Goal: Task Accomplishment & Management: Complete application form

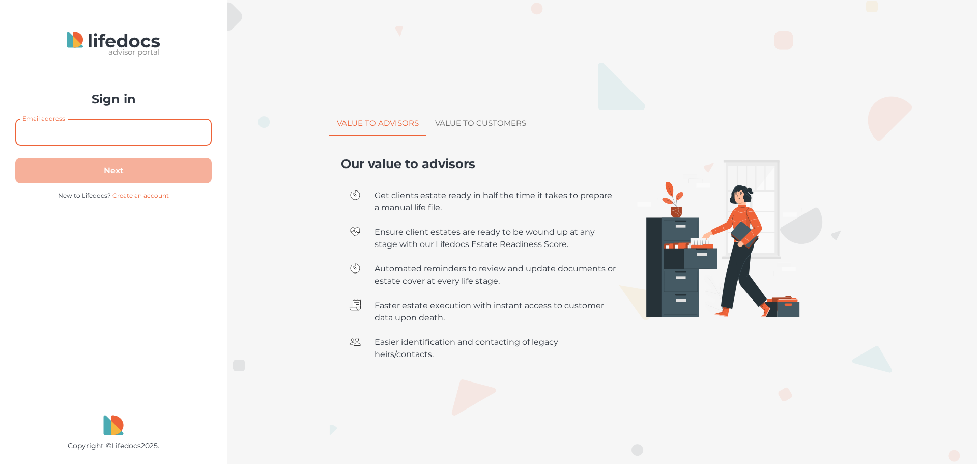
click at [143, 138] on input "Email address" at bounding box center [113, 132] width 196 height 27
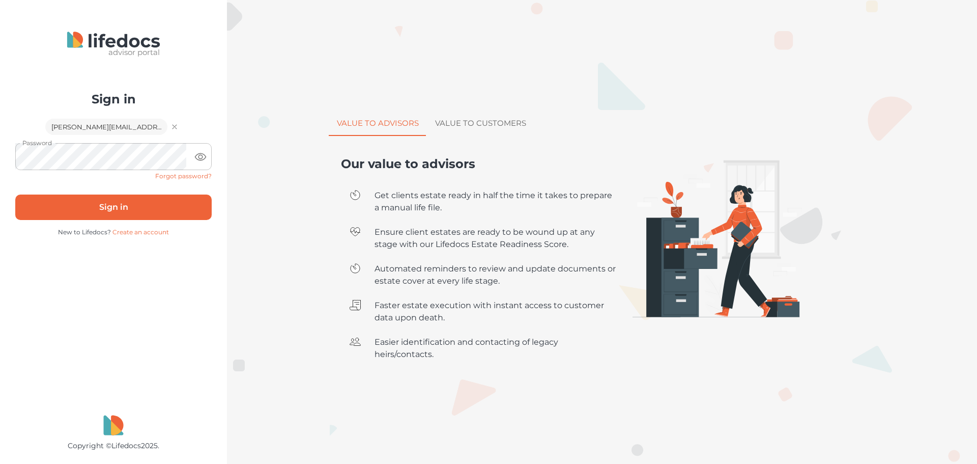
click at [103, 213] on button "Sign in" at bounding box center [113, 206] width 196 height 25
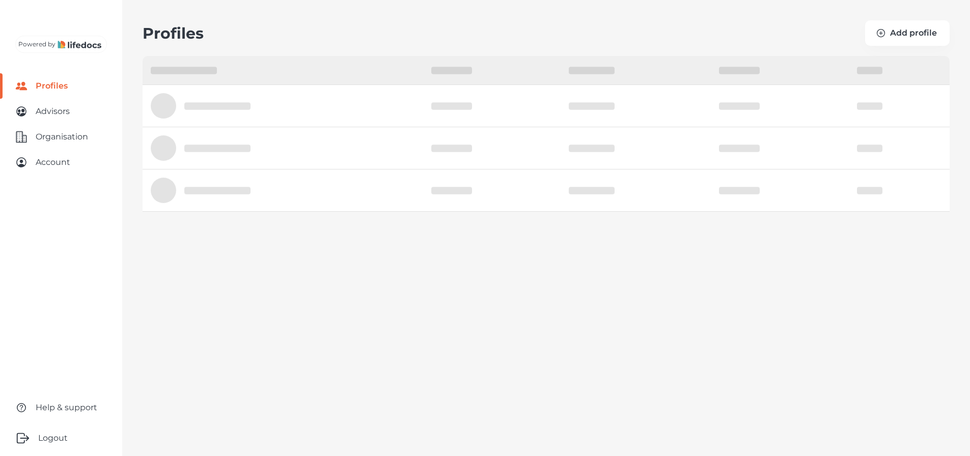
select select "10"
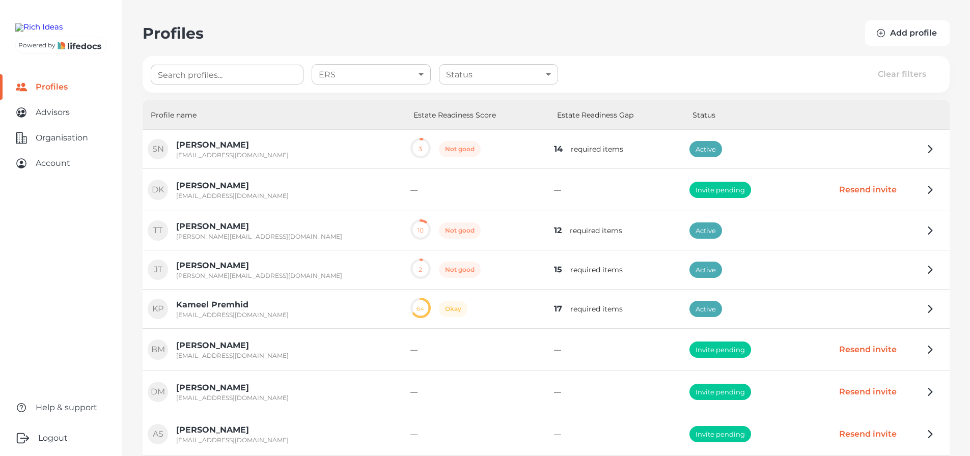
click at [925, 32] on button "Add profile" at bounding box center [907, 32] width 84 height 25
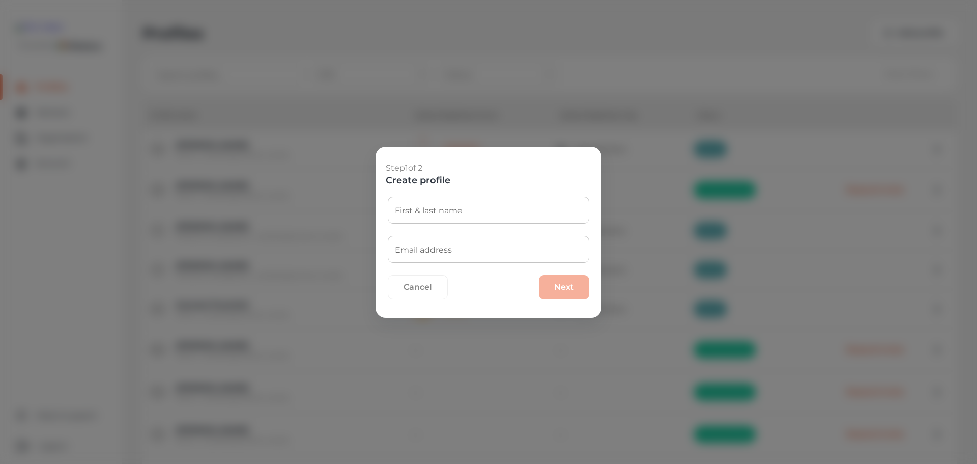
click at [467, 216] on input "First & last name" at bounding box center [489, 209] width 202 height 27
paste input "[PERSON_NAME] <[EMAIL_ADDRESS][DOMAIN_NAME]>"
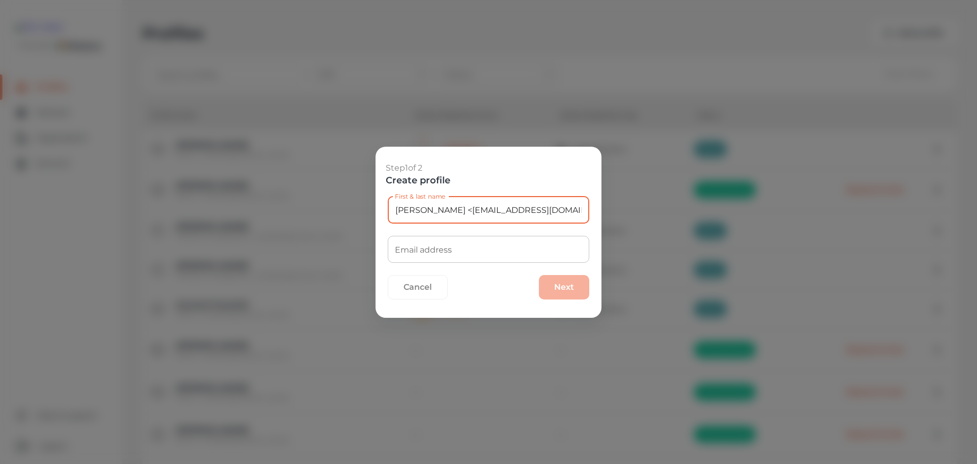
drag, startPoint x: 461, startPoint y: 212, endPoint x: 697, endPoint y: 209, distance: 236.7
click at [697, 209] on div "Step 1 of 2 Create profile First & last name [PERSON_NAME] <[EMAIL_ADDRESS][DOM…" at bounding box center [488, 232] width 977 height 464
type input "[PERSON_NAME]"
click at [487, 249] on input "Email address" at bounding box center [489, 249] width 202 height 27
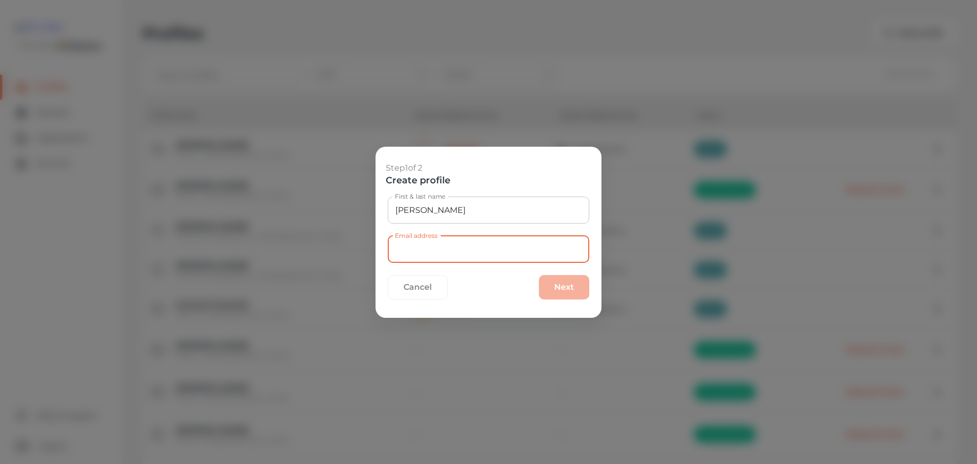
paste input "<[EMAIL_ADDRESS][DOMAIN_NAME]>"
click at [400, 248] on input "<[EMAIL_ADDRESS][DOMAIN_NAME]" at bounding box center [489, 249] width 202 height 27
type input "[EMAIL_ADDRESS][DOMAIN_NAME]"
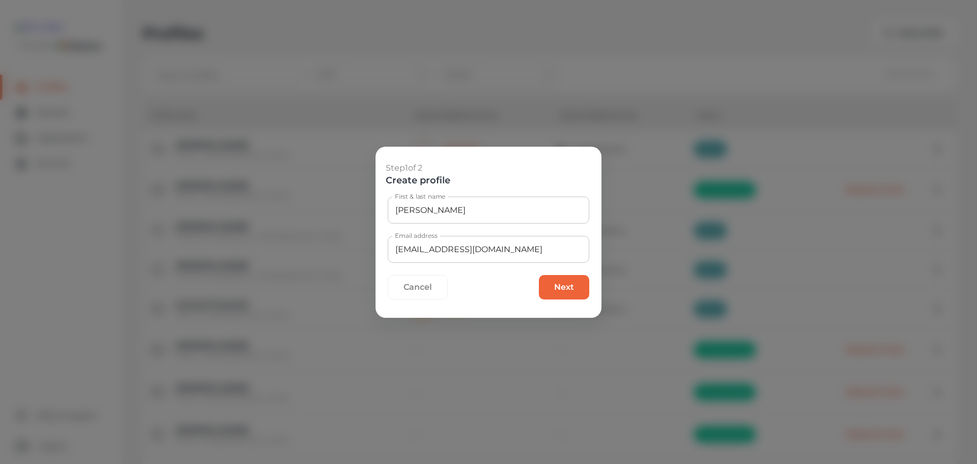
click at [579, 291] on button "Next" at bounding box center [564, 287] width 50 height 24
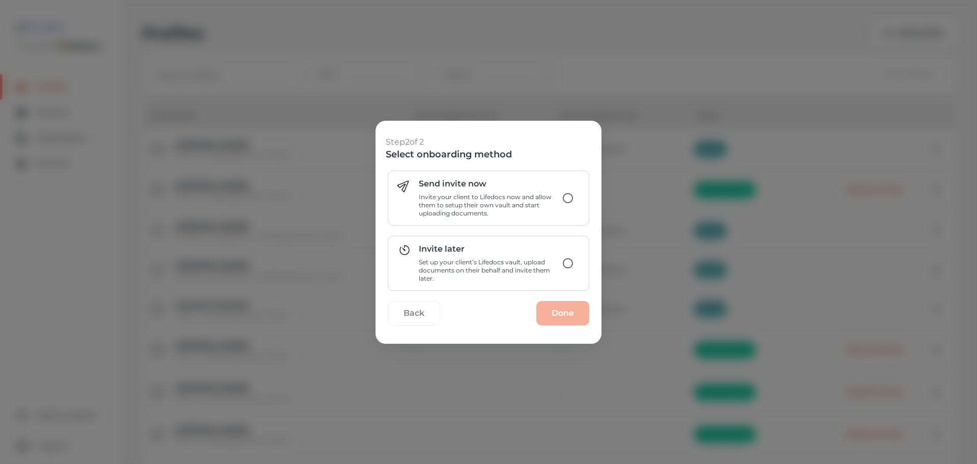
click at [516, 198] on p "Invite your client to Lifedocs now and allow them to setup their own vault and …" at bounding box center [488, 205] width 138 height 24
click at [557, 198] on input "Send invite now Invite your client to Lifedocs now and allow them to setup thei…" at bounding box center [567, 197] width 21 height 21
radio input "true"
click at [558, 310] on button "Done" at bounding box center [562, 313] width 53 height 24
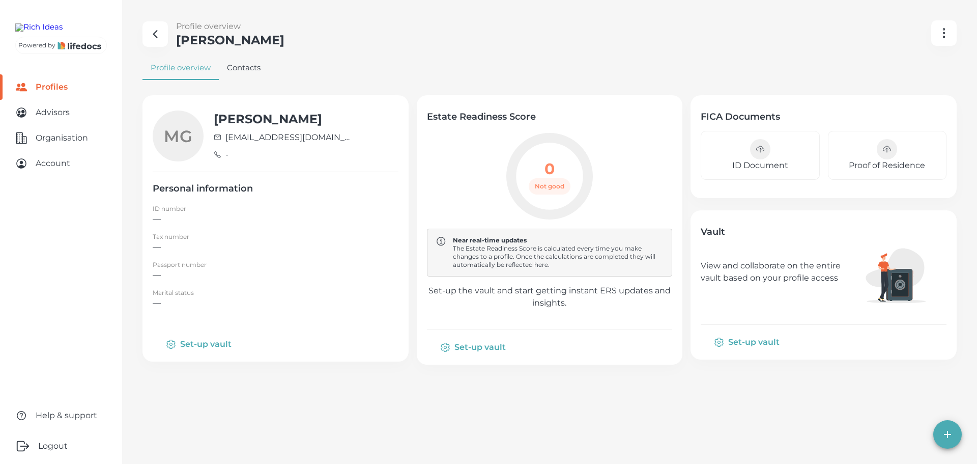
click at [62, 32] on img at bounding box center [38, 27] width 47 height 8
select select "10"
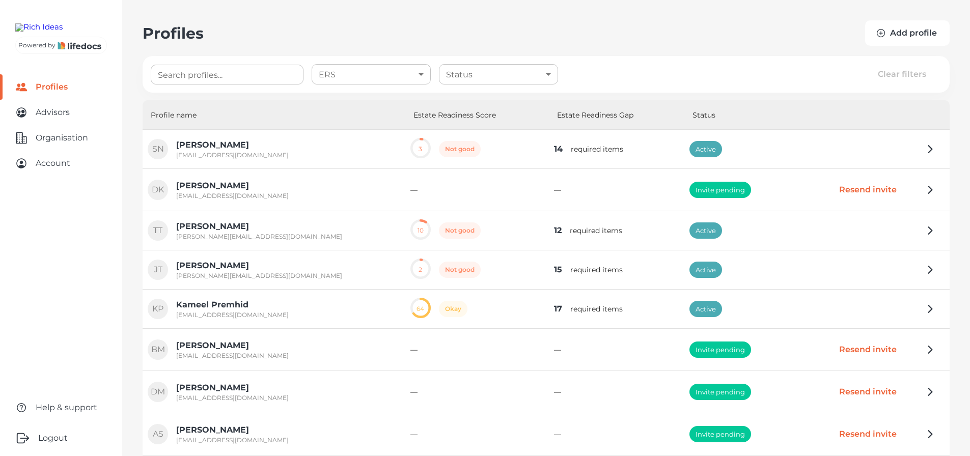
click at [894, 35] on button "Add profile" at bounding box center [907, 32] width 84 height 25
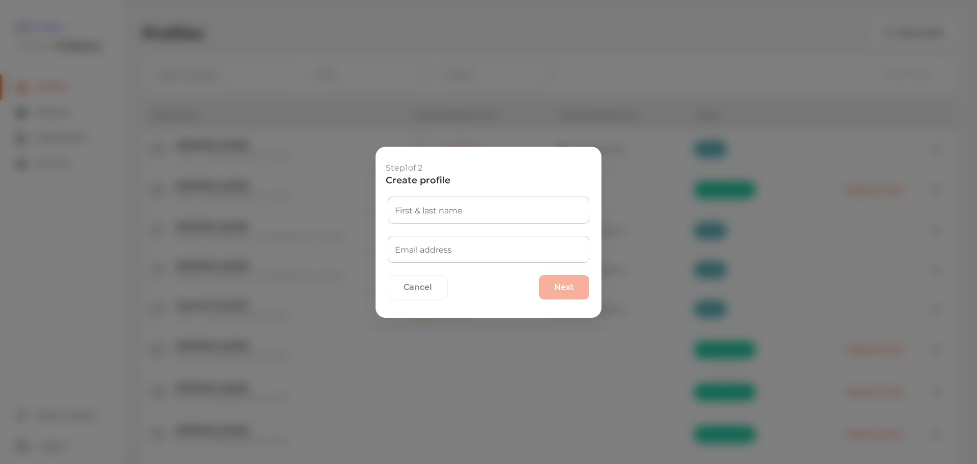
click at [444, 205] on div "First & last name First & last name" at bounding box center [489, 209] width 202 height 27
paste input "[PERSON_NAME] (ZA) <[PERSON_NAME][EMAIL_ADDRESS][DOMAIN_NAME]>"
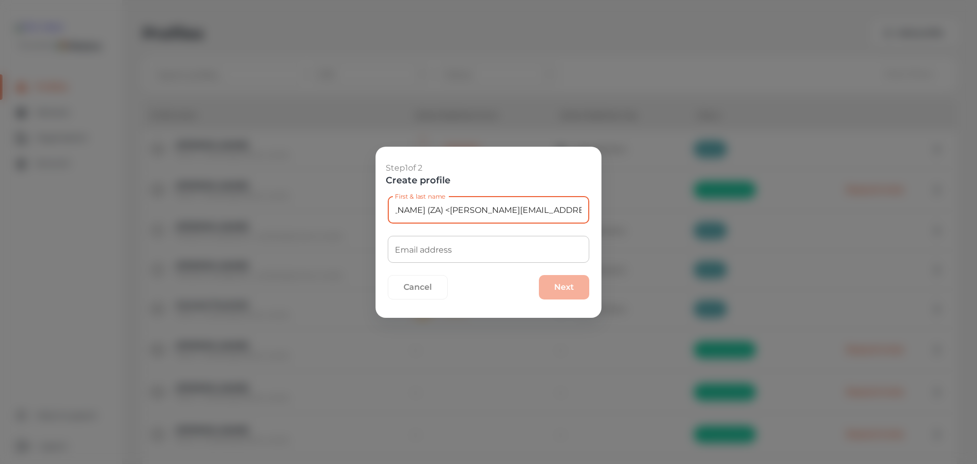
scroll to position [0, 41]
drag, startPoint x: 452, startPoint y: 208, endPoint x: 687, endPoint y: 210, distance: 234.1
click at [687, 210] on div "Step 1 of 2 Create profile First & last name [PERSON_NAME] (ZA) <[PERSON_NAME][…" at bounding box center [488, 232] width 977 height 464
type input "[PERSON_NAME] (ZA)"
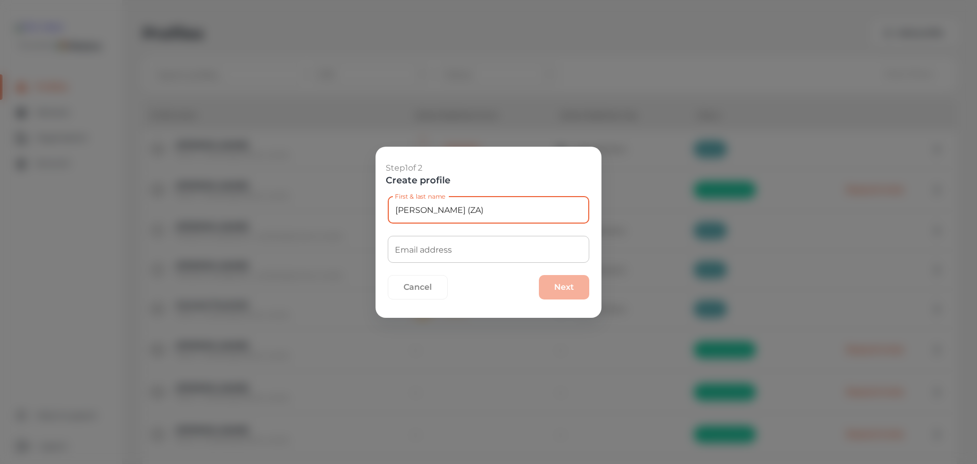
click at [440, 246] on input "Email address" at bounding box center [489, 249] width 202 height 27
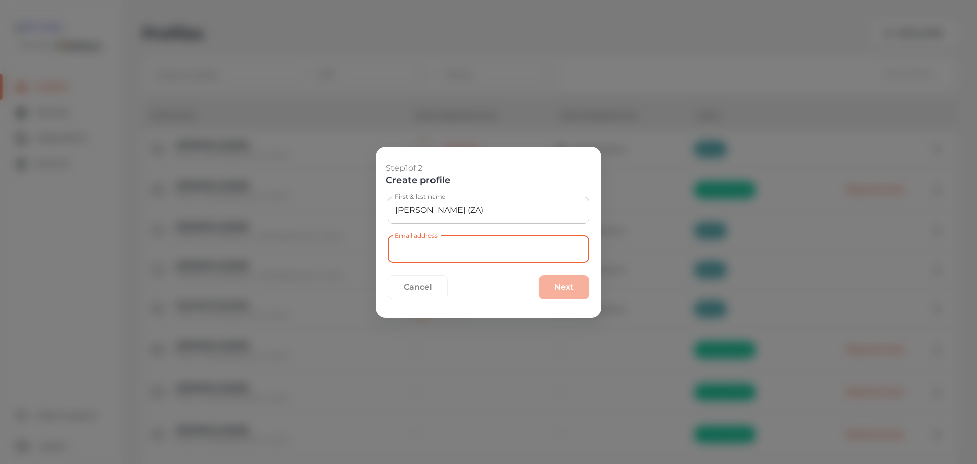
paste input "<[PERSON_NAME][EMAIL_ADDRESS][DOMAIN_NAME]>"
click at [401, 249] on input "<[PERSON_NAME][EMAIL_ADDRESS][DOMAIN_NAME]" at bounding box center [489, 249] width 202 height 27
type input "[PERSON_NAME][EMAIL_ADDRESS][DOMAIN_NAME]"
click at [513, 212] on input "[PERSON_NAME] (ZA)" at bounding box center [489, 209] width 202 height 27
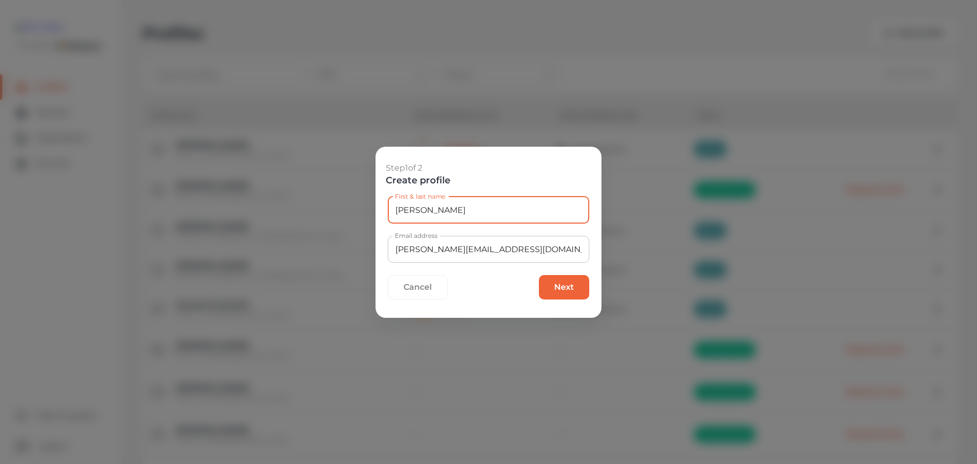
type input "[PERSON_NAME]"
click at [574, 293] on button "Next" at bounding box center [564, 287] width 50 height 24
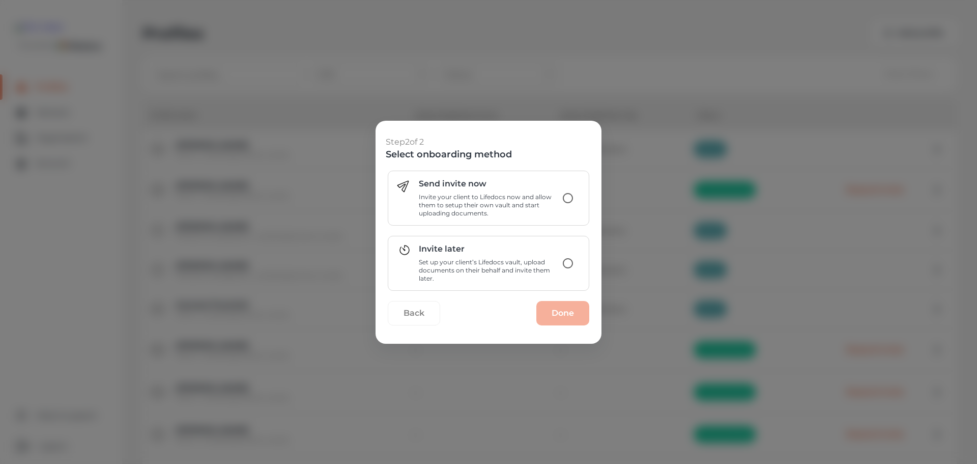
click at [527, 203] on p "Invite your client to Lifedocs now and allow them to setup their own vault and …" at bounding box center [488, 205] width 138 height 24
click at [557, 203] on input "Send invite now Invite your client to Lifedocs now and allow them to setup thei…" at bounding box center [567, 197] width 21 height 21
radio input "true"
click at [563, 316] on button "Done" at bounding box center [562, 313] width 53 height 24
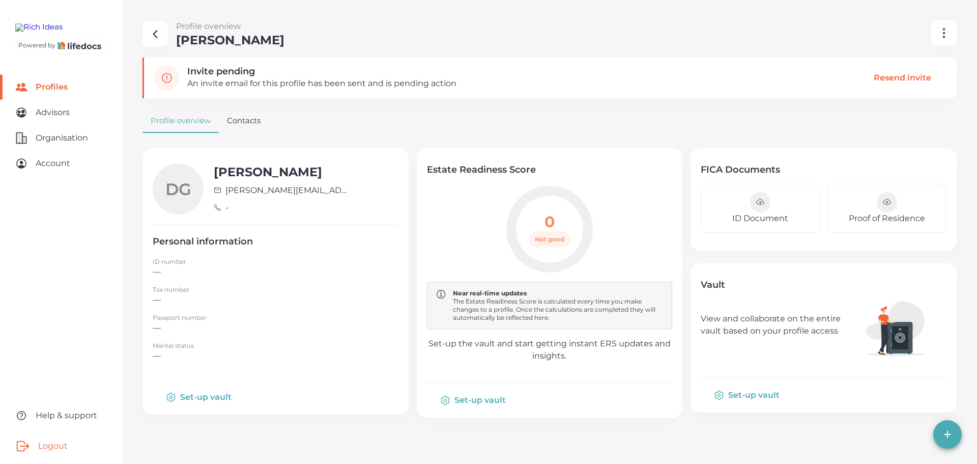
click at [69, 442] on button "Logout" at bounding box center [61, 446] width 122 height 36
